Goal: Task Accomplishment & Management: Manage account settings

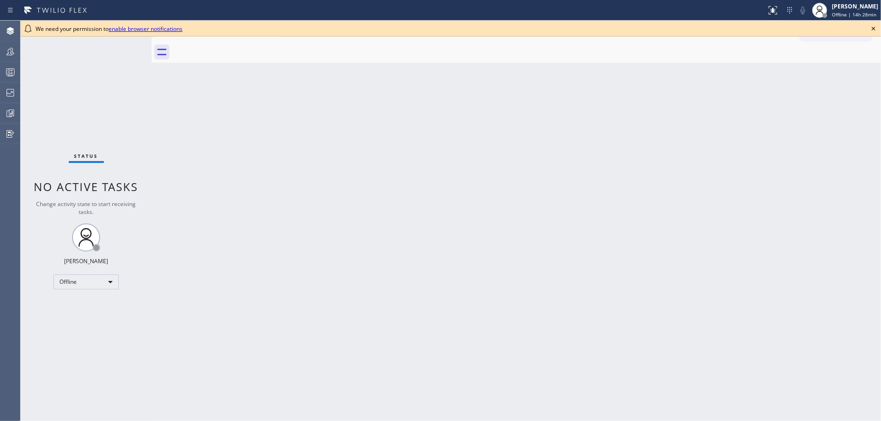
click at [874, 25] on icon at bounding box center [873, 28] width 11 height 11
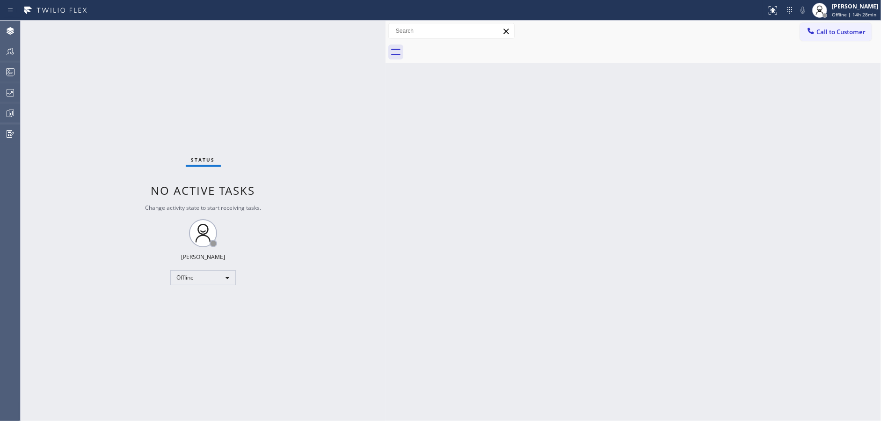
drag, startPoint x: 149, startPoint y: 24, endPoint x: 383, endPoint y: 23, distance: 234.0
click at [386, 23] on div at bounding box center [386, 221] width 0 height 400
click at [191, 277] on div "Offline" at bounding box center [203, 277] width 66 height 15
click at [200, 302] on li "Available" at bounding box center [203, 301] width 64 height 11
click at [217, 274] on div "Available" at bounding box center [203, 277] width 66 height 15
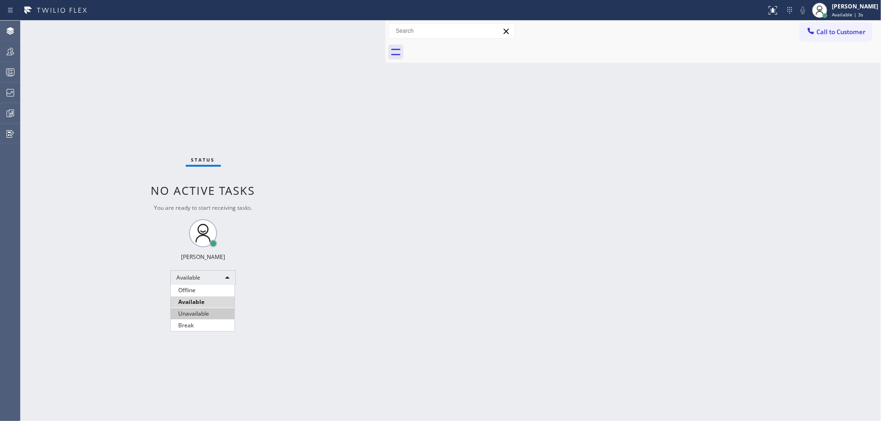
click at [218, 310] on li "Unavailable" at bounding box center [203, 313] width 64 height 11
click at [1, 67] on div at bounding box center [10, 71] width 21 height 11
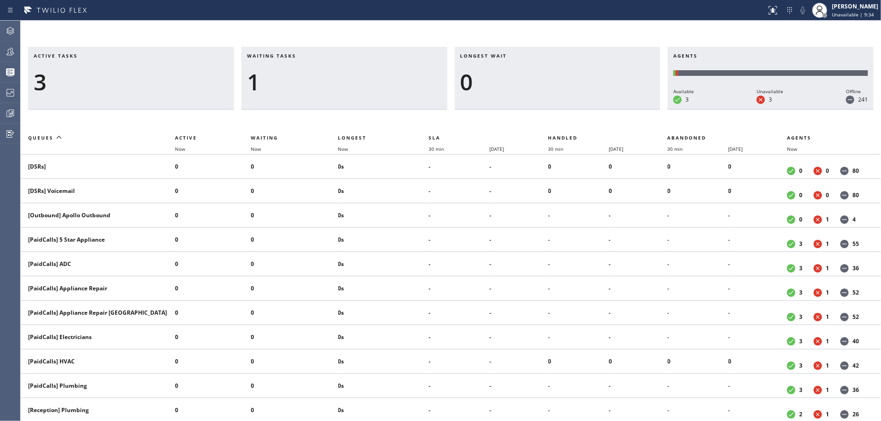
click at [280, 61] on h3 "Waiting tasks" at bounding box center [344, 59] width 195 height 14
click at [5, 98] on icon at bounding box center [10, 92] width 11 height 11
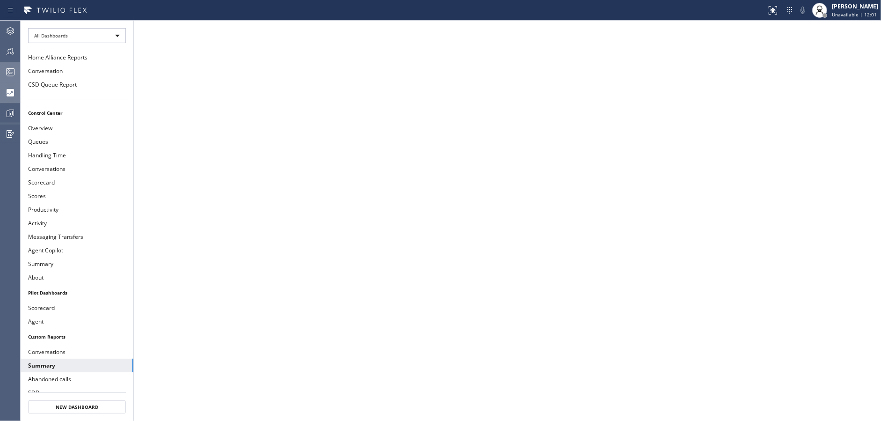
click at [14, 67] on icon at bounding box center [10, 71] width 11 height 11
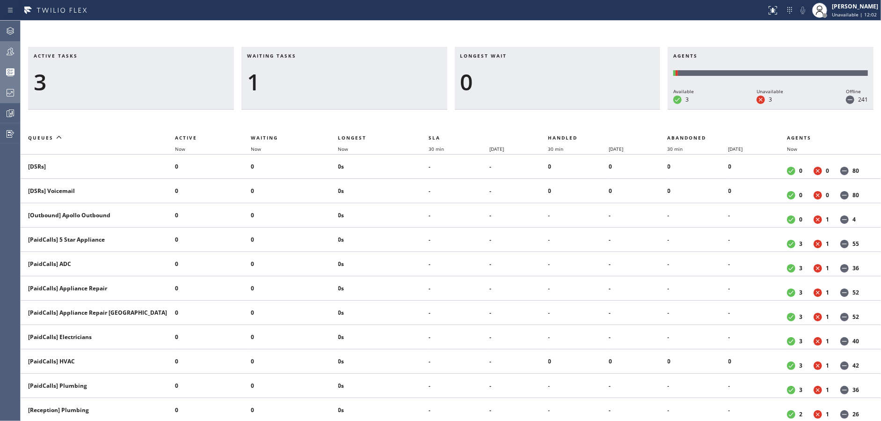
click at [7, 51] on icon at bounding box center [10, 51] width 11 height 11
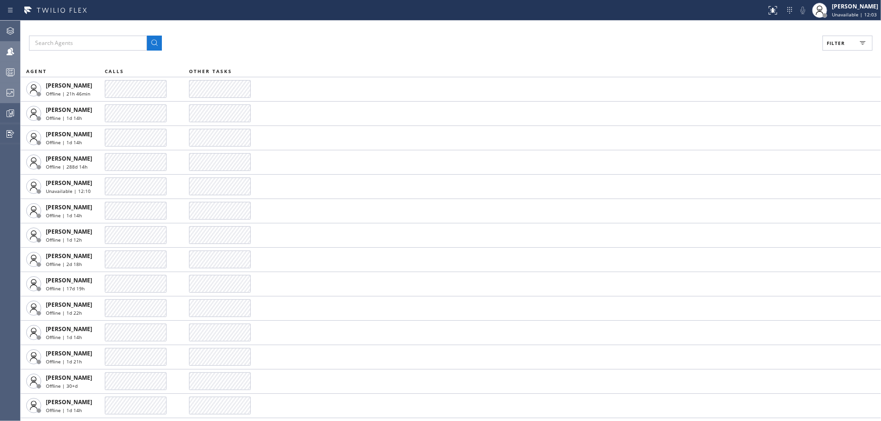
click at [843, 46] on span "Filter" at bounding box center [836, 43] width 18 height 7
click at [745, 109] on input "Available" at bounding box center [744, 110] width 11 height 11
checkbox input "true"
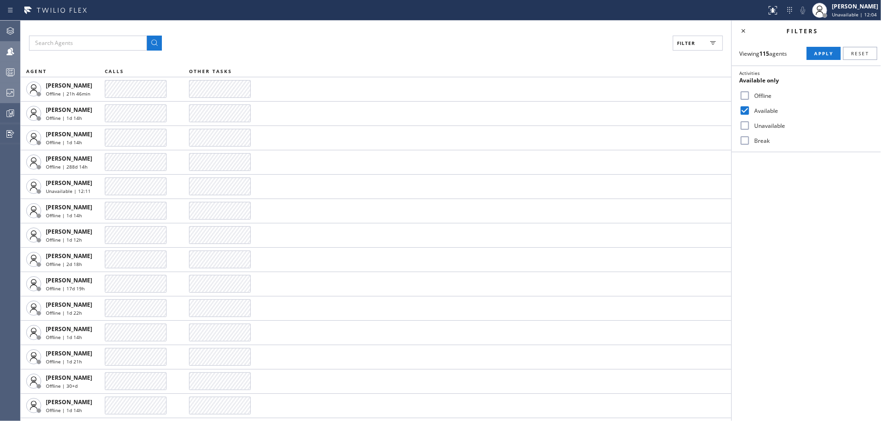
drag, startPoint x: 741, startPoint y: 131, endPoint x: 744, endPoint y: 136, distance: 6.3
click at [741, 131] on div "Unavailable" at bounding box center [806, 125] width 149 height 15
click at [744, 127] on input "Unavailable" at bounding box center [744, 125] width 11 height 11
click at [743, 142] on input "Break" at bounding box center [744, 140] width 11 height 11
click at [817, 55] on span "Apply" at bounding box center [823, 53] width 19 height 7
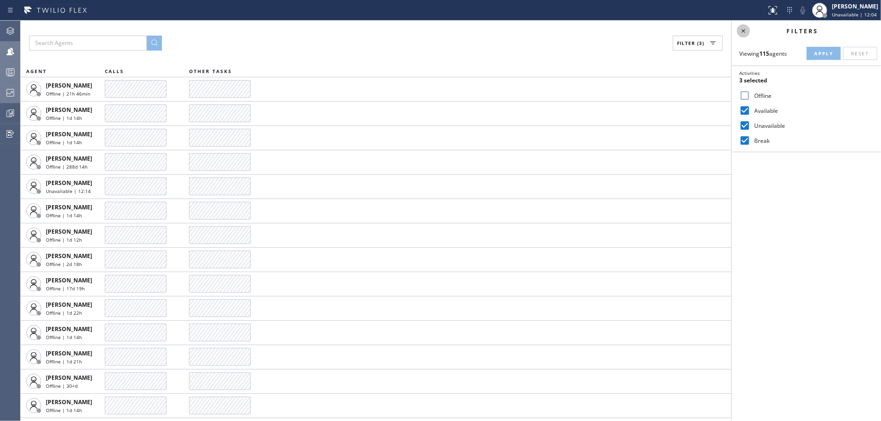
click at [741, 29] on icon at bounding box center [743, 30] width 11 height 11
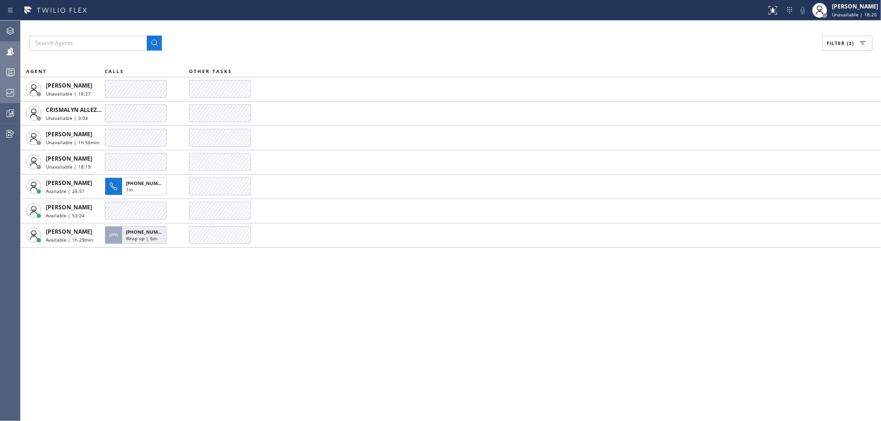
click at [262, 318] on div "Filter (3) AGENT CALLS OTHER TASKS Alynna Marie Pasumala Unavailable | 18:27 CR…" at bounding box center [451, 221] width 861 height 400
click at [228, 314] on div "Filter (3) AGENT CALLS OTHER TASKS Alynna Marie Pasumala Unavailable | 18:43 CR…" at bounding box center [451, 221] width 861 height 400
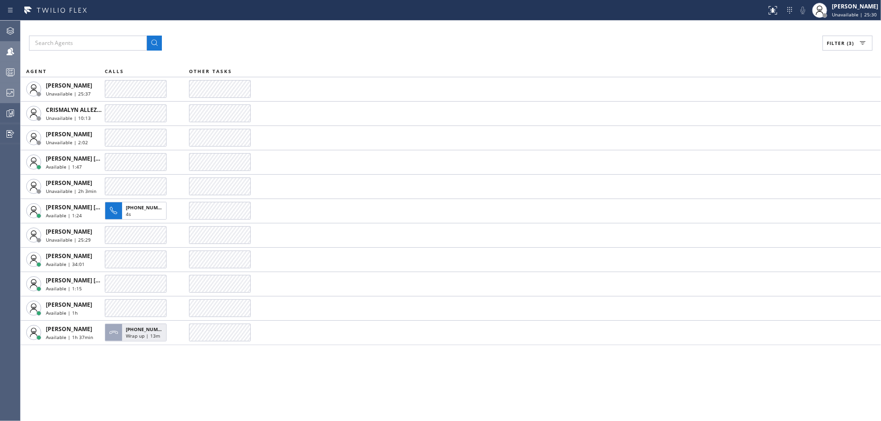
click at [270, 388] on div "Filter (3) AGENT CALLS OTHER TASKS Alynna Marie Pasumala Unavailable | 25:37 CR…" at bounding box center [451, 221] width 861 height 400
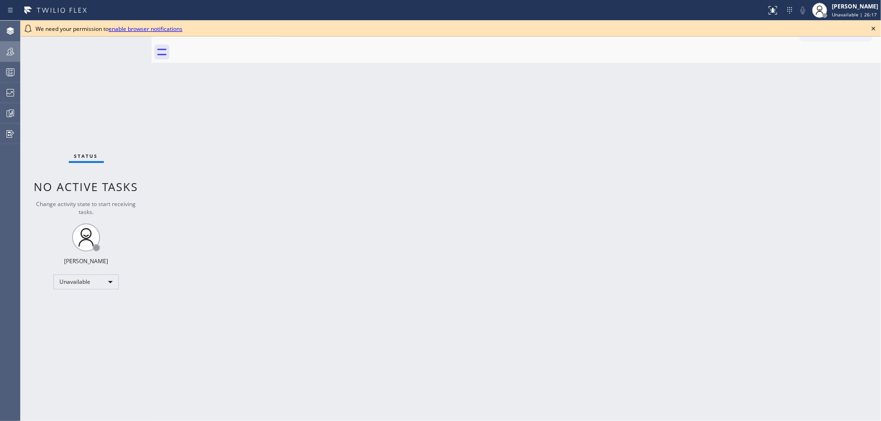
click at [2, 58] on div at bounding box center [10, 51] width 21 height 19
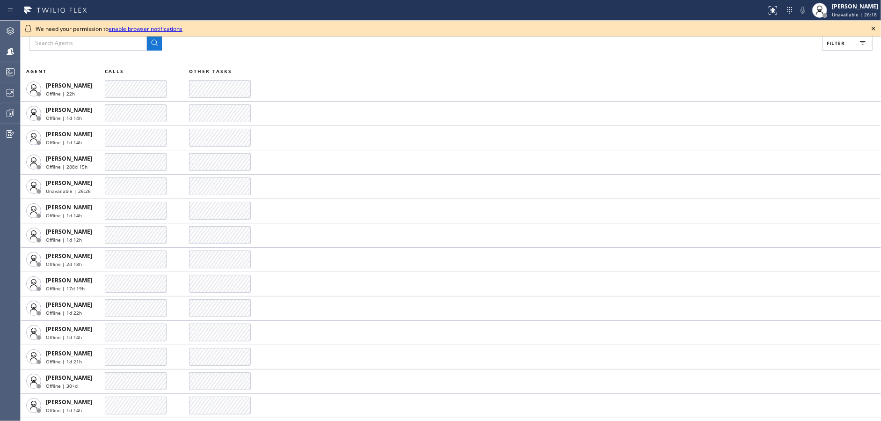
click at [874, 26] on icon at bounding box center [873, 28] width 11 height 11
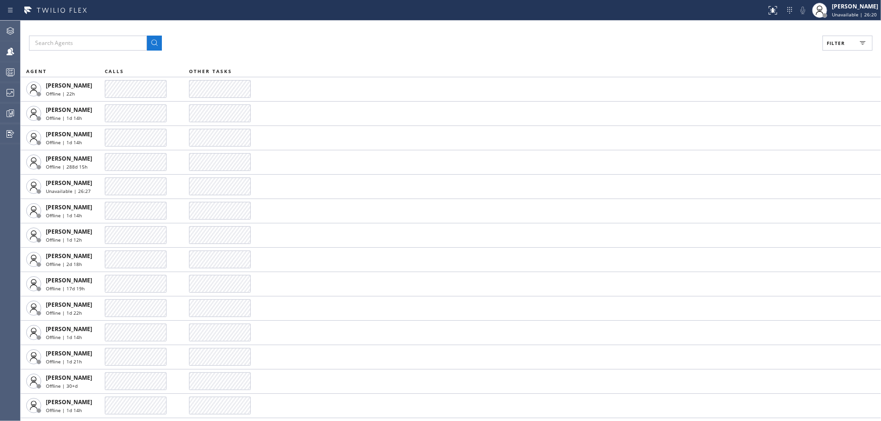
click at [828, 44] on span "Filter" at bounding box center [836, 43] width 18 height 7
click at [743, 107] on input "Available" at bounding box center [744, 110] width 11 height 11
checkbox input "true"
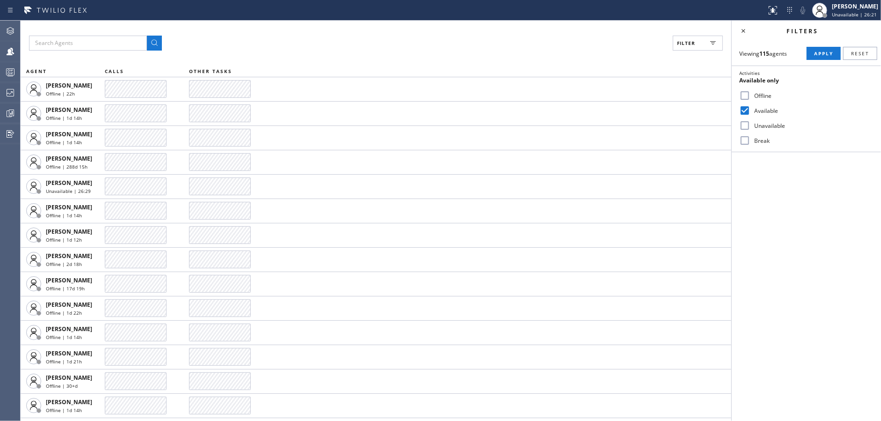
click at [744, 128] on input "Unavailable" at bounding box center [744, 125] width 11 height 11
checkbox input "true"
drag, startPoint x: 744, startPoint y: 139, endPoint x: 752, endPoint y: 137, distance: 7.6
click at [745, 139] on input "Break" at bounding box center [744, 140] width 11 height 11
checkbox input "true"
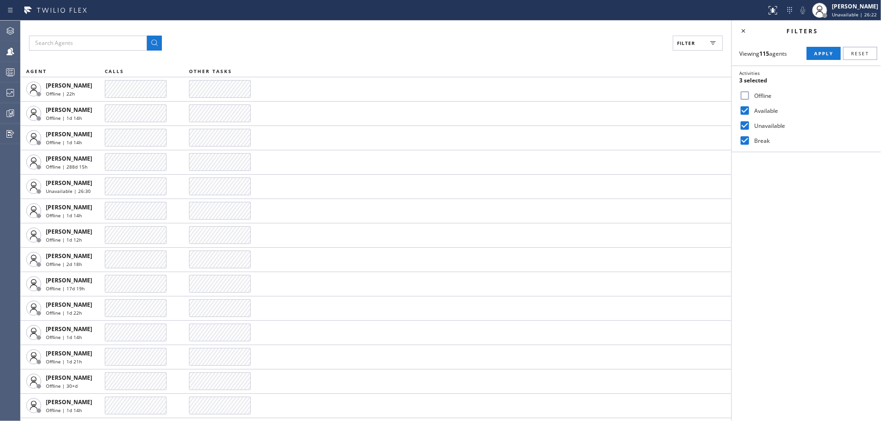
click at [824, 52] on span "Apply" at bounding box center [823, 53] width 19 height 7
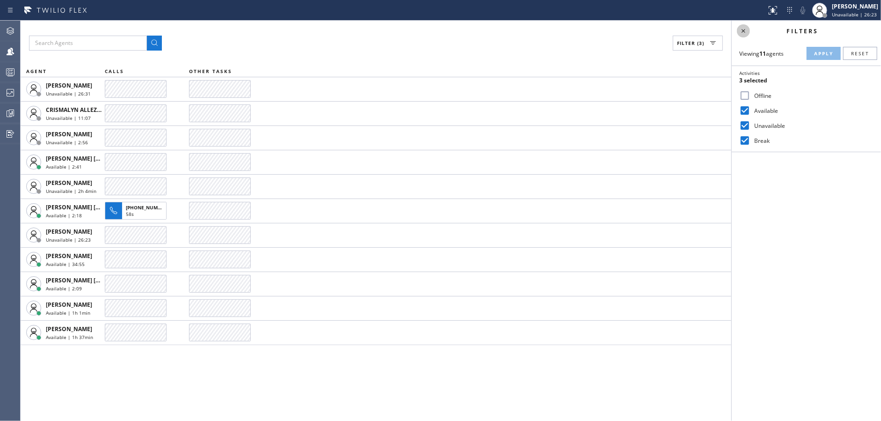
click at [744, 33] on icon at bounding box center [743, 30] width 11 height 11
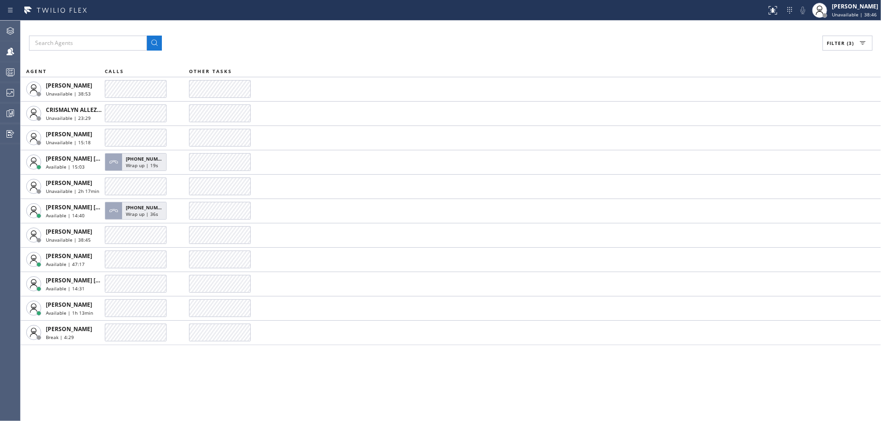
click at [325, 377] on div "Filter (3) AGENT CALLS OTHER TASKS [PERSON_NAME] Unavailable | 38:53 CRISMALYN …" at bounding box center [451, 221] width 861 height 400
click at [310, 365] on div "Filter (3) AGENT CALLS OTHER TASKS [PERSON_NAME] Unavailable | 52:38 CRISMALYN …" at bounding box center [451, 221] width 861 height 400
click at [283, 41] on div "Filter (3)" at bounding box center [451, 43] width 844 height 15
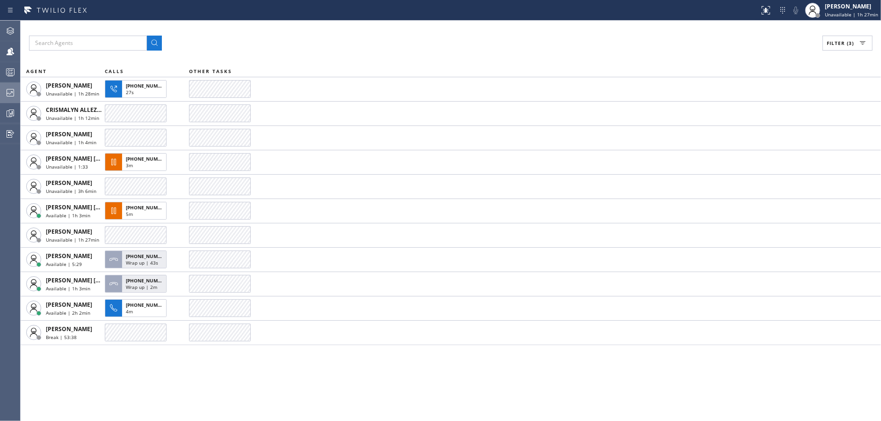
click at [1, 94] on div at bounding box center [10, 92] width 21 height 11
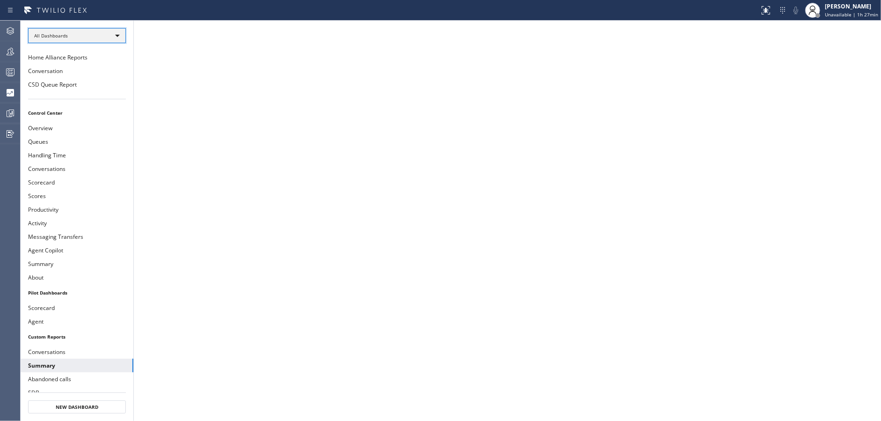
click at [105, 39] on div "All Dashboards" at bounding box center [77, 35] width 98 height 15
click at [99, 92] on li "Custom Reports" at bounding box center [77, 95] width 96 height 11
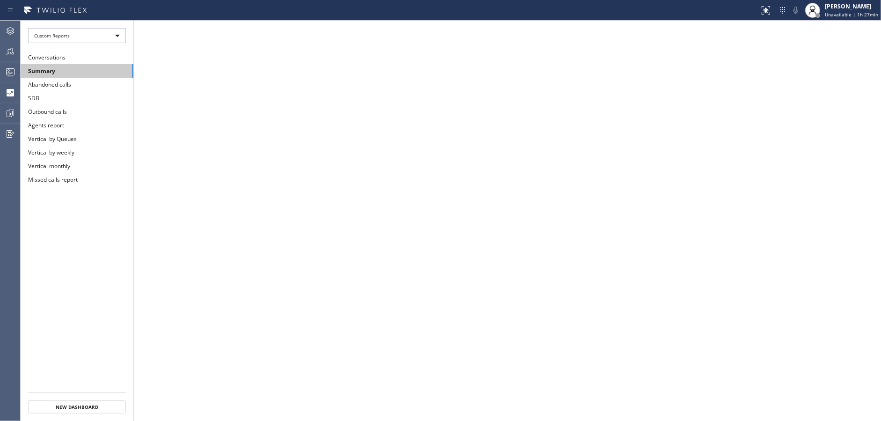
click at [96, 72] on button "Summary" at bounding box center [77, 71] width 113 height 14
click at [15, 53] on icon at bounding box center [10, 51] width 11 height 11
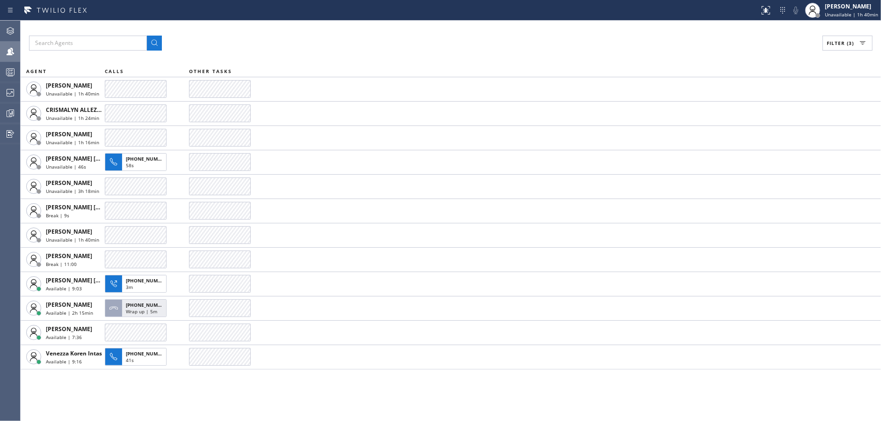
click at [252, 32] on div "Filter (3) AGENT CALLS OTHER TASKS [PERSON_NAME] Unavailable | 1h 40min CRISMAL…" at bounding box center [451, 221] width 861 height 400
click at [309, 49] on div "Filter (3)" at bounding box center [451, 43] width 844 height 15
click at [300, 49] on div "Filter (3)" at bounding box center [451, 43] width 844 height 15
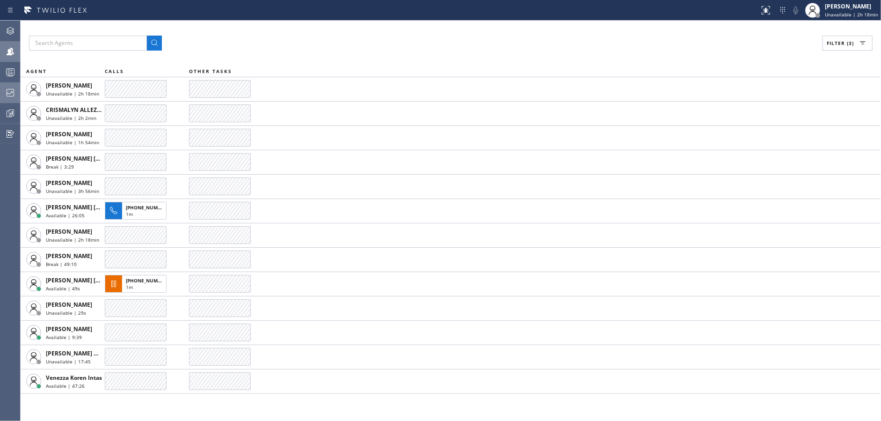
click at [2, 88] on div at bounding box center [10, 92] width 21 height 11
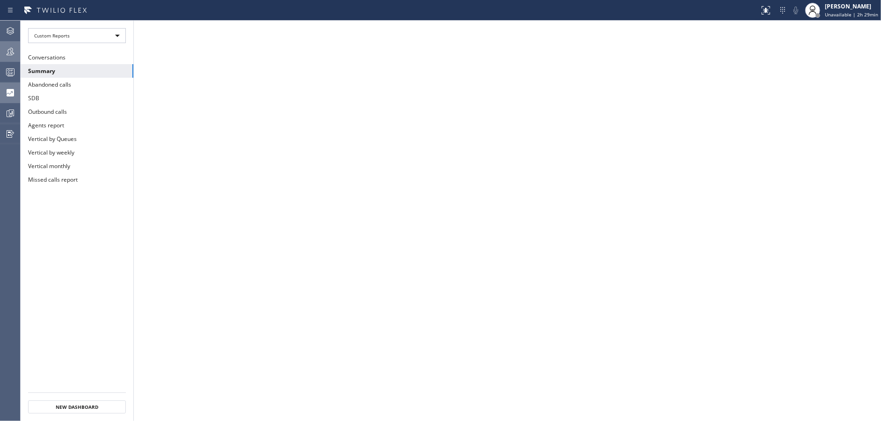
click at [11, 53] on icon at bounding box center [10, 51] width 11 height 11
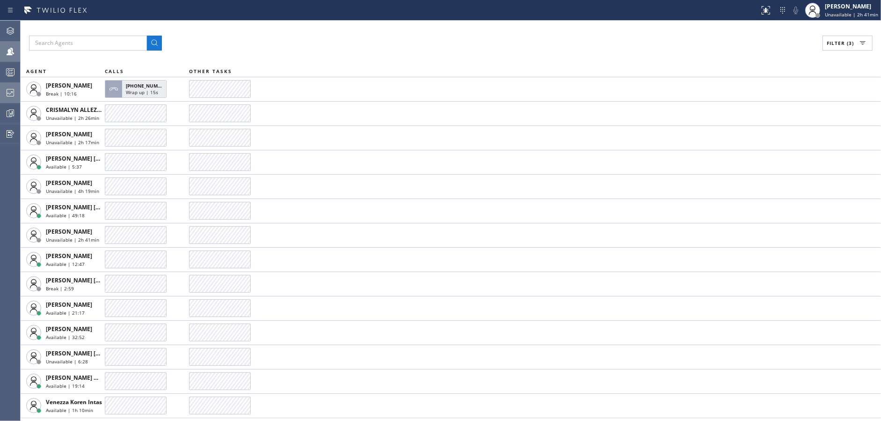
click at [852, 45] on span "Filter (3)" at bounding box center [840, 43] width 27 height 7
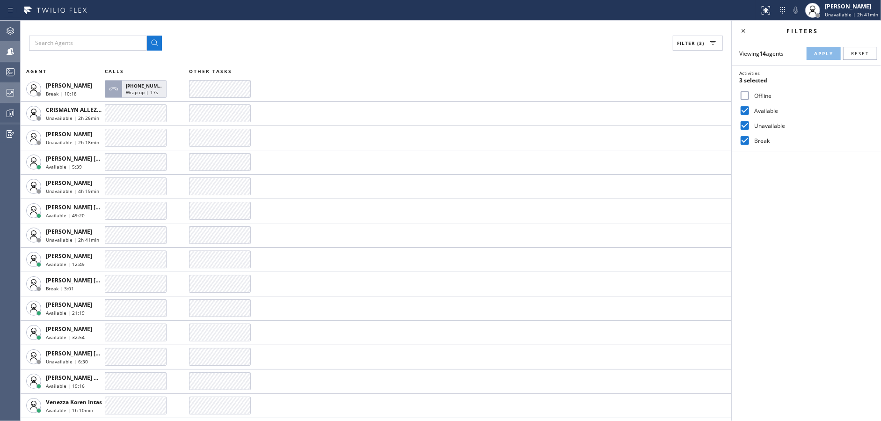
click at [514, 34] on div "Filter (3) AGENT CALLS OTHER TASKS [PERSON_NAME] Break | 10:18 [PHONE_NUMBER] W…" at bounding box center [376, 221] width 711 height 400
click at [744, 27] on icon at bounding box center [743, 30] width 11 height 11
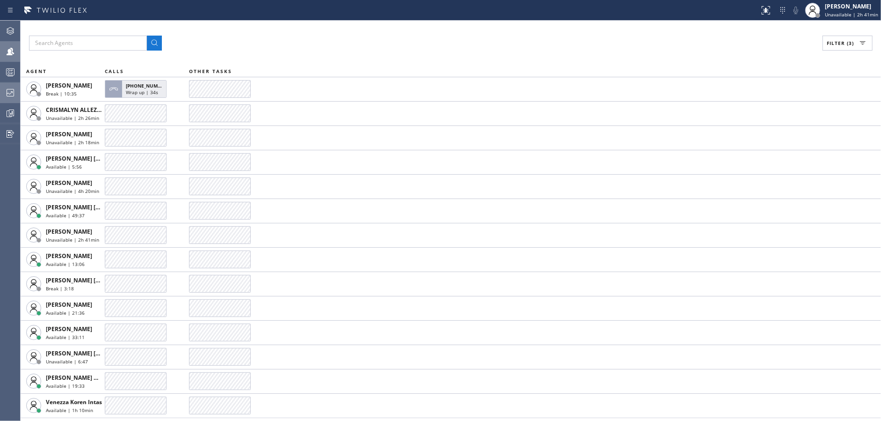
click at [294, 34] on div "Filter (3) AGENT CALLS OTHER TASKS [PERSON_NAME] Break | 10:35 [PHONE_NUMBER] W…" at bounding box center [451, 221] width 861 height 400
click at [342, 45] on div "Filter (3)" at bounding box center [451, 43] width 844 height 15
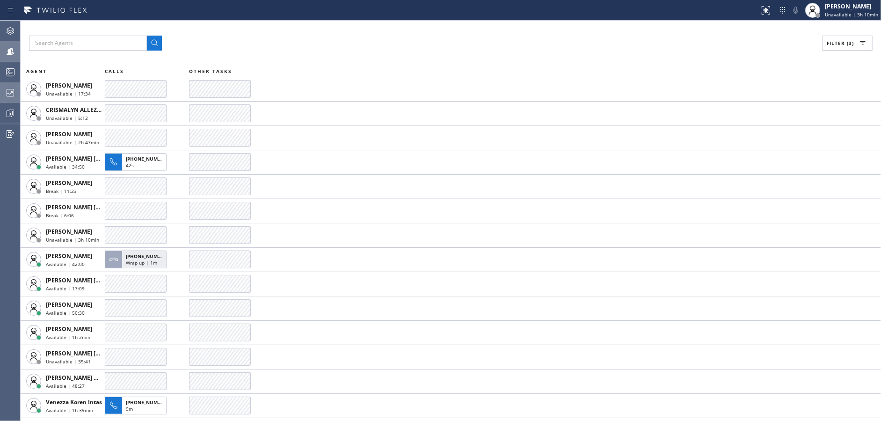
click at [349, 48] on div "Filter (3)" at bounding box center [451, 43] width 844 height 15
click at [7, 99] on div at bounding box center [10, 92] width 21 height 19
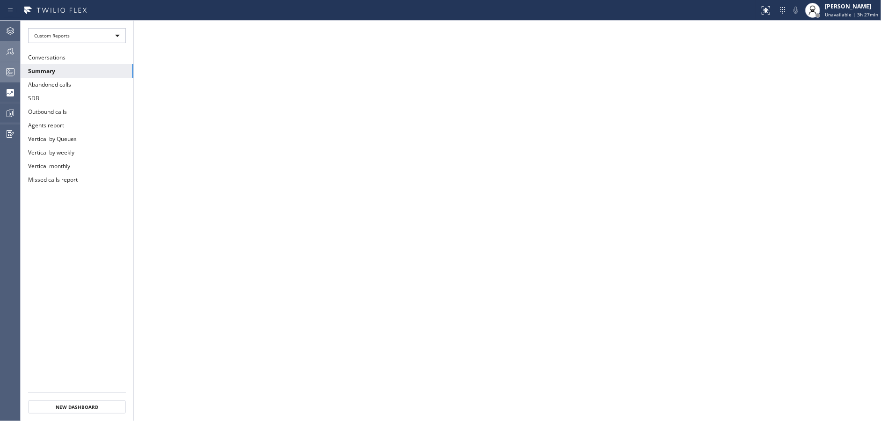
click at [7, 62] on button "Queues Stats" at bounding box center [10, 72] width 20 height 21
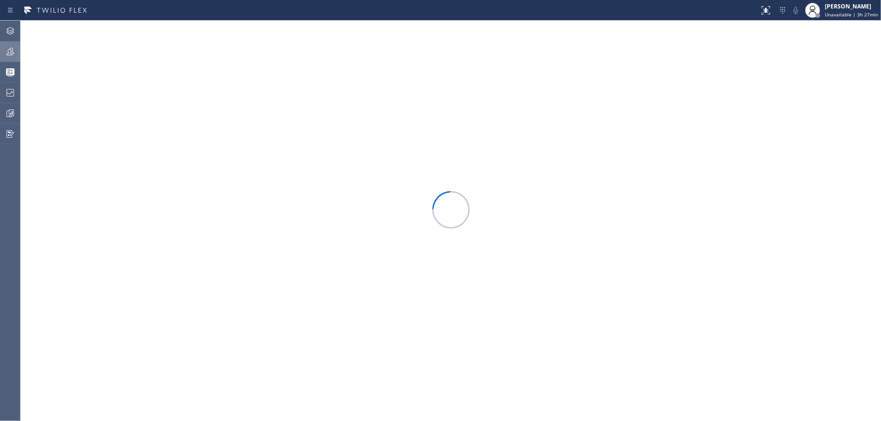
click at [7, 51] on icon at bounding box center [10, 51] width 11 height 11
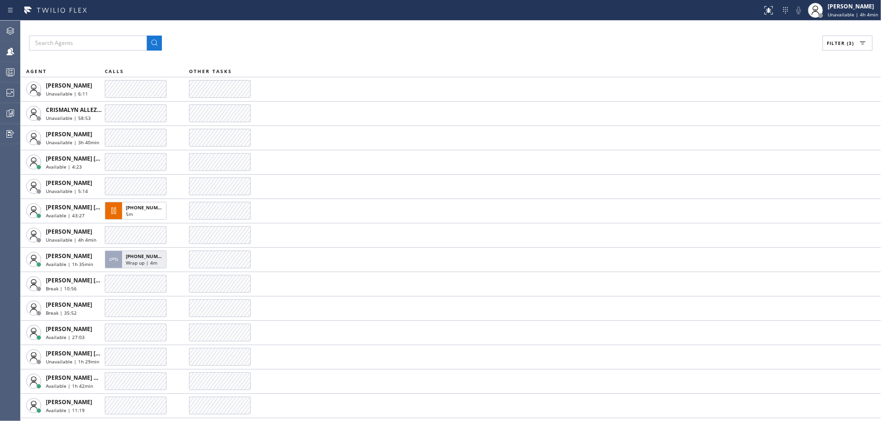
click at [323, 39] on div "Filter (3)" at bounding box center [451, 43] width 844 height 15
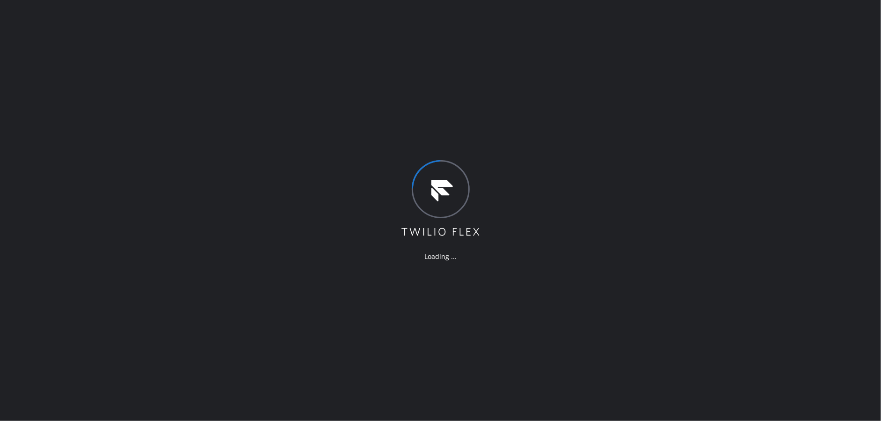
click at [352, 100] on div "Loading ..." at bounding box center [440, 210] width 881 height 421
click at [311, 140] on div "Loading ..." at bounding box center [440, 210] width 881 height 421
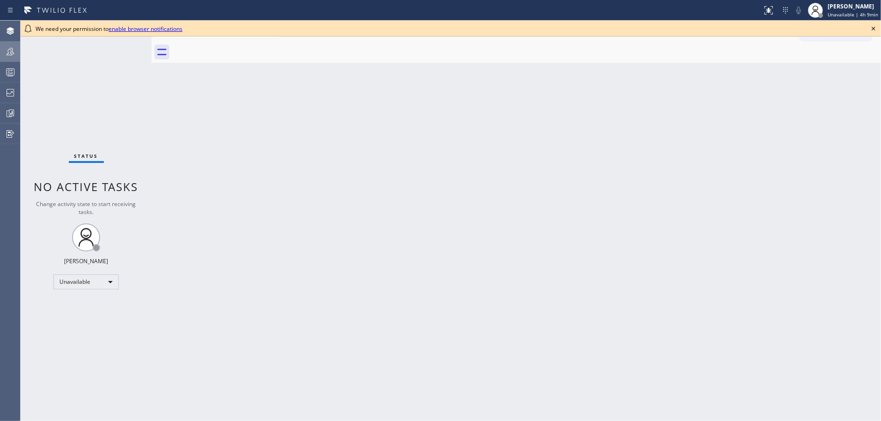
click at [10, 50] on icon at bounding box center [10, 51] width 11 height 11
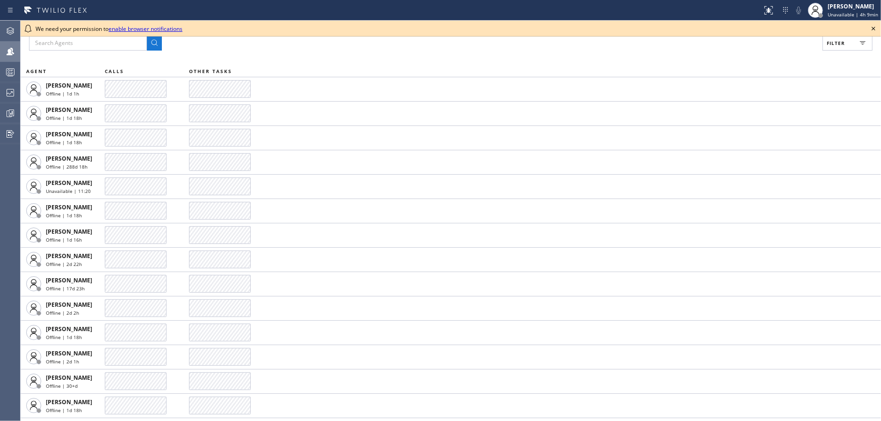
click at [875, 29] on icon at bounding box center [873, 28] width 11 height 11
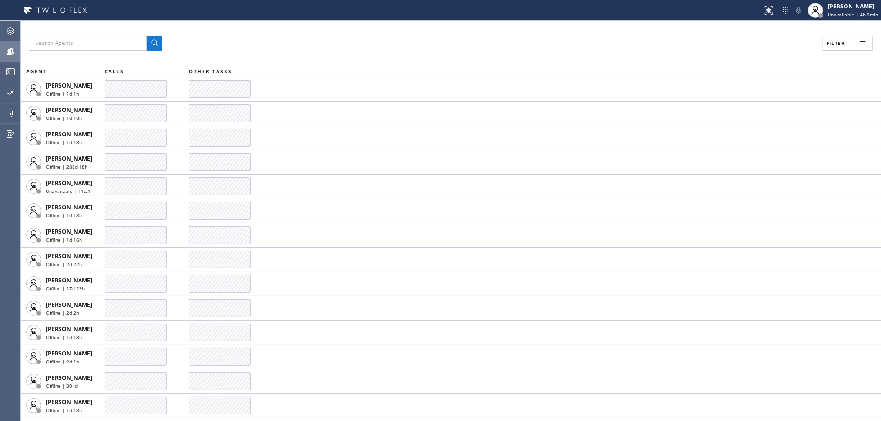
click at [836, 43] on span "Filter" at bounding box center [836, 43] width 18 height 7
drag, startPoint x: 751, startPoint y: 109, endPoint x: 742, endPoint y: 116, distance: 11.4
click at [751, 109] on label "Available" at bounding box center [812, 111] width 123 height 8
click at [751, 109] on input "Available" at bounding box center [744, 110] width 11 height 11
checkbox input "true"
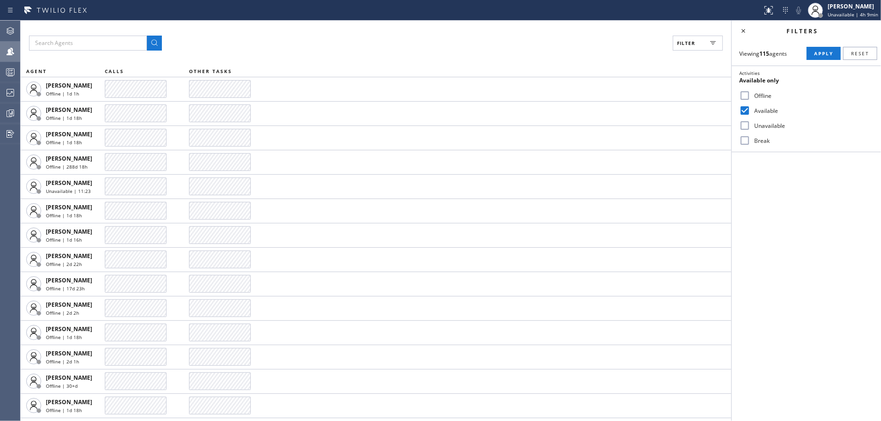
drag, startPoint x: 740, startPoint y: 124, endPoint x: 746, endPoint y: 141, distance: 17.8
click at [742, 128] on input "Unavailable" at bounding box center [744, 125] width 11 height 11
checkbox input "true"
drag, startPoint x: 746, startPoint y: 140, endPoint x: 803, endPoint y: 77, distance: 85.1
click at [747, 139] on input "Break" at bounding box center [744, 140] width 11 height 11
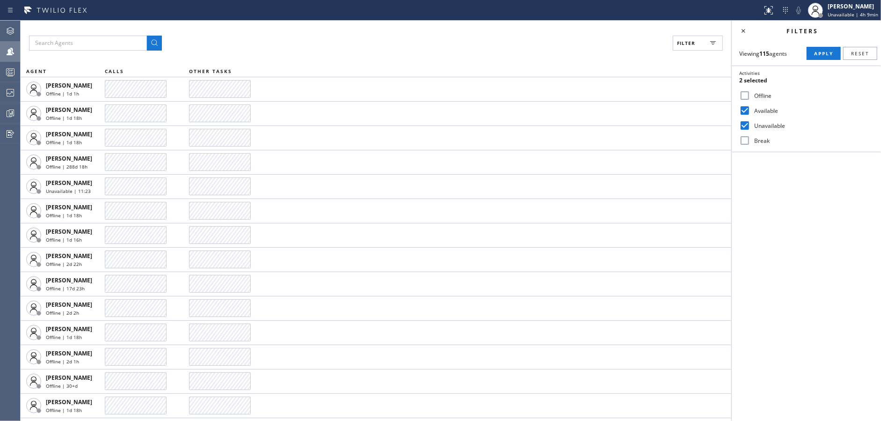
checkbox input "true"
click at [814, 52] on span "Apply" at bounding box center [823, 53] width 19 height 7
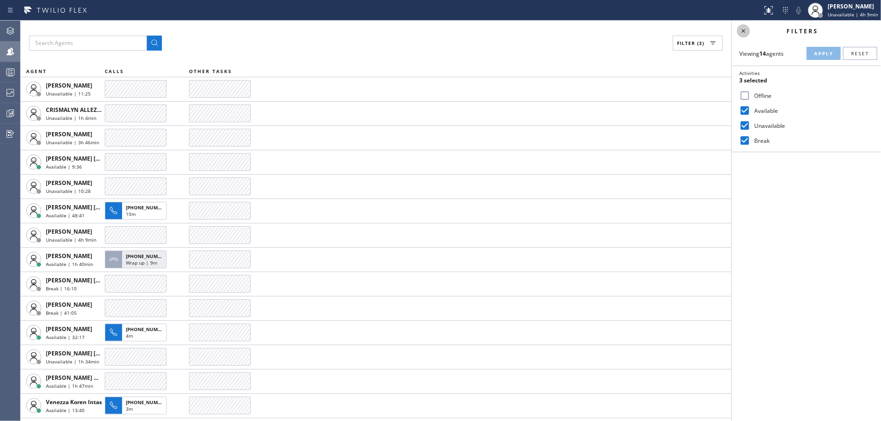
click at [748, 32] on icon at bounding box center [743, 30] width 11 height 11
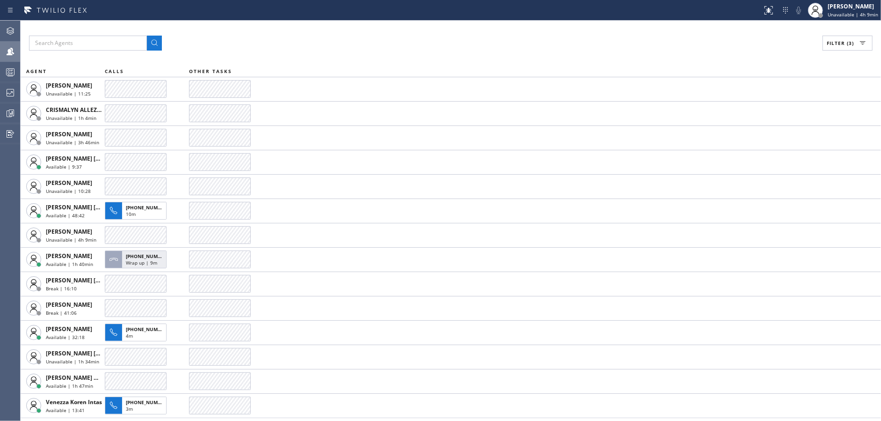
click at [484, 63] on div "Filter (3) AGENT CALLS OTHER TASKS Alynna Marie Pasumala Unavailable | 11:25 CR…" at bounding box center [451, 221] width 861 height 400
drag, startPoint x: 391, startPoint y: 31, endPoint x: 390, endPoint y: 41, distance: 10.3
click at [391, 31] on div "Filter (3) AGENT CALLS OTHER TASKS Alynna Marie Pasumala Unavailable | 11:31 CR…" at bounding box center [451, 221] width 861 height 400
click at [319, 43] on div "Filter (3)" at bounding box center [451, 43] width 844 height 15
click at [315, 51] on div "Filter (3) AGENT CALLS OTHER TASKS Alynna Marie Pasumala Unavailable | 12:44 CR…" at bounding box center [451, 221] width 861 height 400
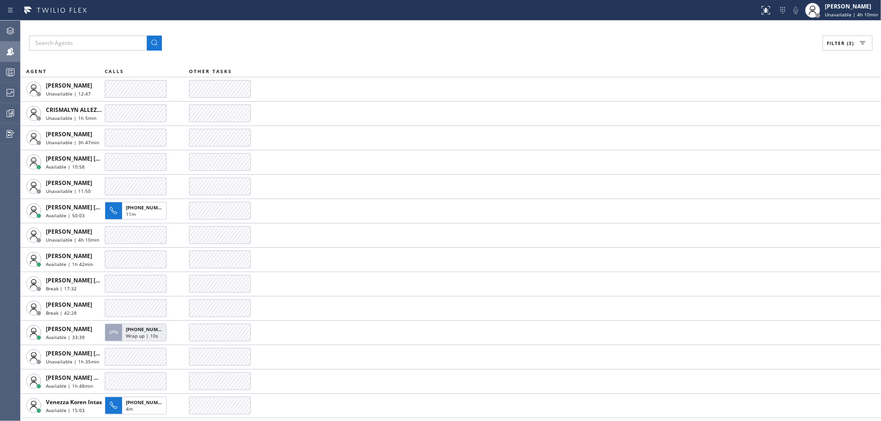
click at [315, 51] on div "Filter (3) AGENT CALLS OTHER TASKS Alynna Marie Pasumala Unavailable | 12:47 CR…" at bounding box center [451, 221] width 861 height 400
drag, startPoint x: 482, startPoint y: 40, endPoint x: 352, endPoint y: 270, distance: 264.4
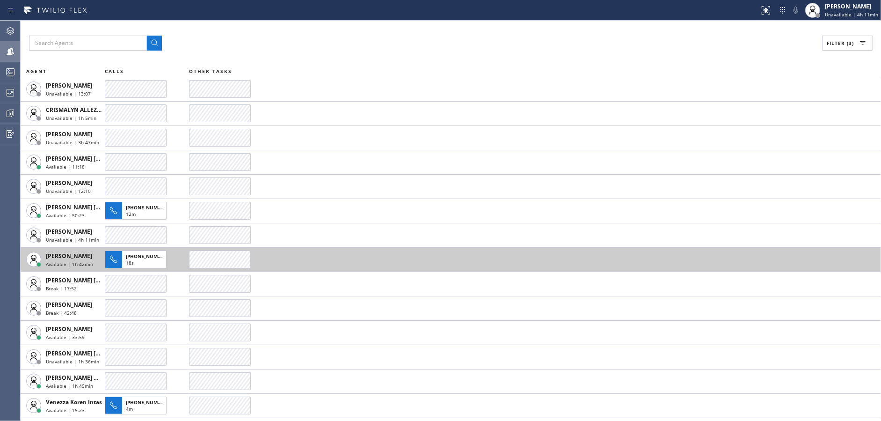
click at [482, 41] on div "Filter (3)" at bounding box center [451, 43] width 844 height 15
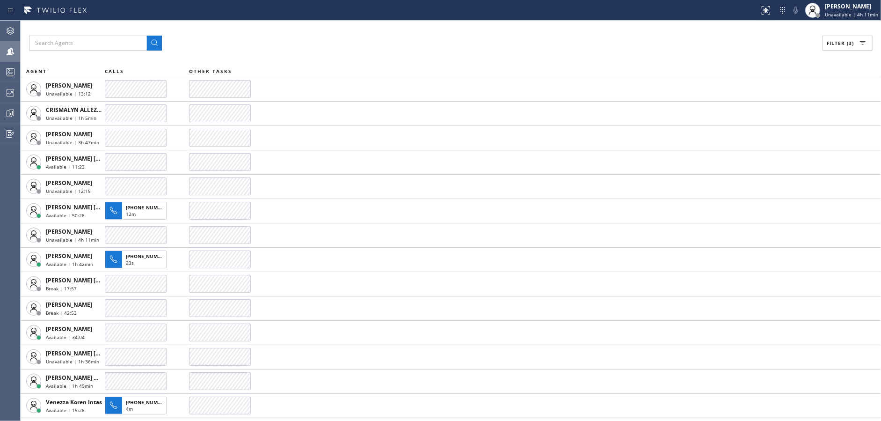
click at [321, 44] on div "Filter (3)" at bounding box center [451, 43] width 844 height 15
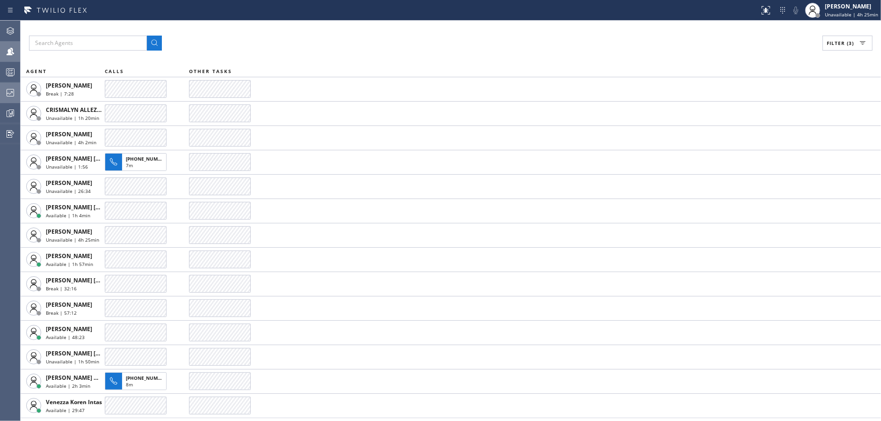
click at [7, 89] on icon at bounding box center [10, 92] width 7 height 7
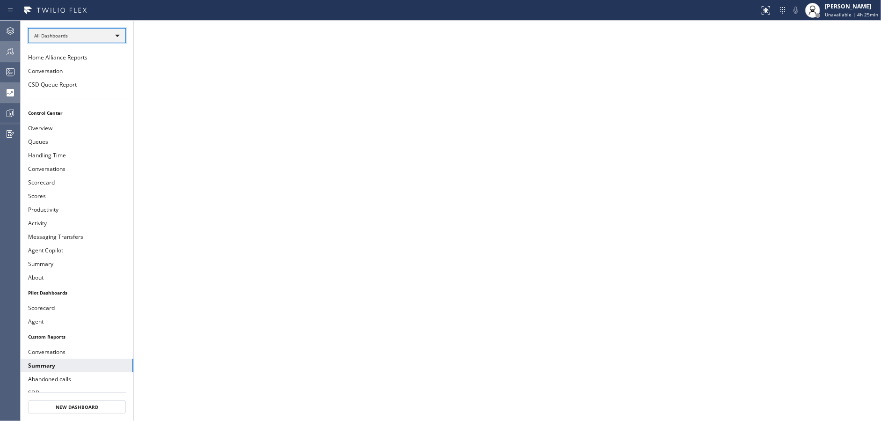
click at [109, 32] on div "All Dashboards" at bounding box center [77, 35] width 98 height 15
click at [98, 95] on li "Custom Reports" at bounding box center [77, 95] width 96 height 11
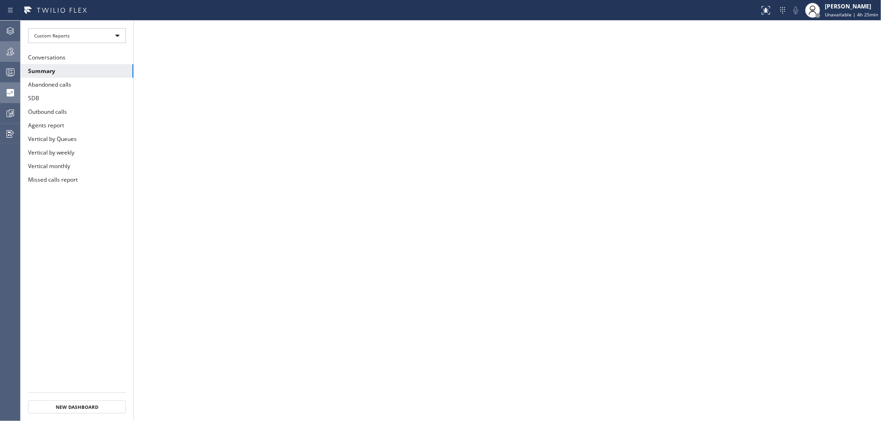
click at [98, 95] on button "SDB" at bounding box center [77, 98] width 113 height 14
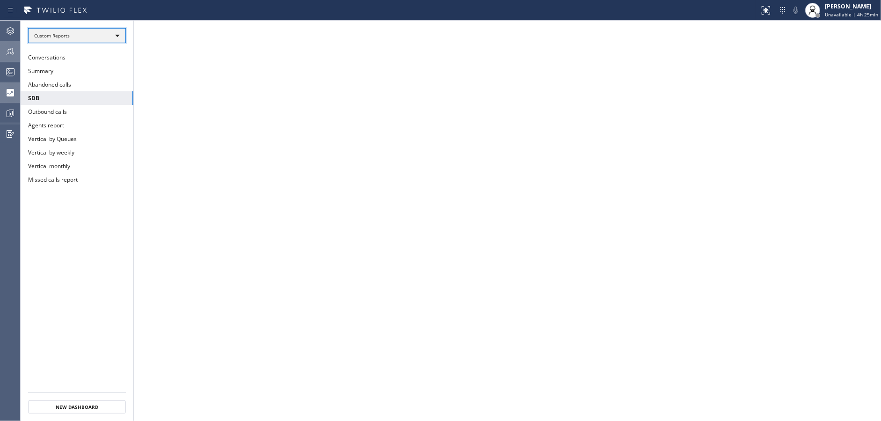
click at [119, 37] on div "Custom Reports" at bounding box center [77, 35] width 98 height 15
click at [105, 96] on li "Custom Reports" at bounding box center [77, 95] width 96 height 11
click at [96, 73] on button "Summary" at bounding box center [77, 71] width 113 height 14
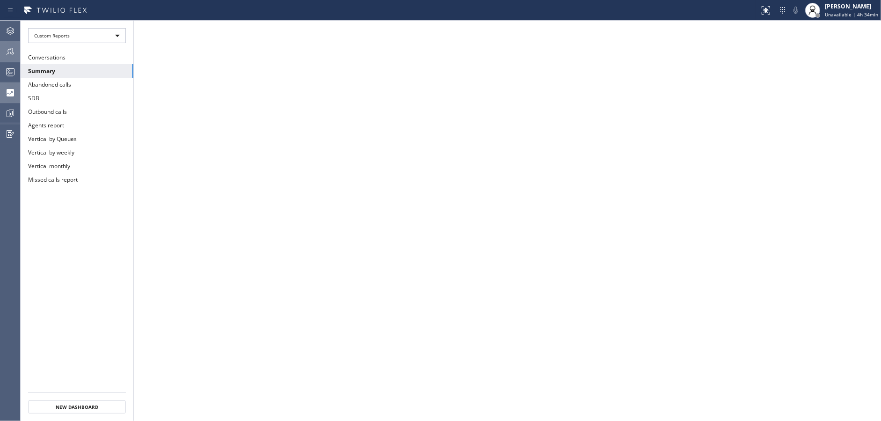
click at [7, 61] on button "Teams" at bounding box center [10, 51] width 20 height 21
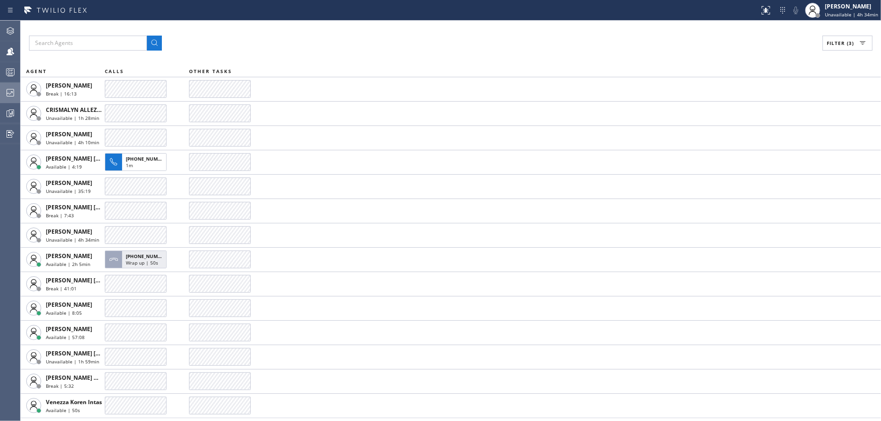
click at [329, 59] on div "Filter (3) AGENT CALLS OTHER TASKS Alynna Marie Pasumala Break | 16:13 CRISMALY…" at bounding box center [451, 221] width 861 height 400
click at [327, 36] on div "Filter (3)" at bounding box center [451, 43] width 844 height 15
